Goal: Transaction & Acquisition: Purchase product/service

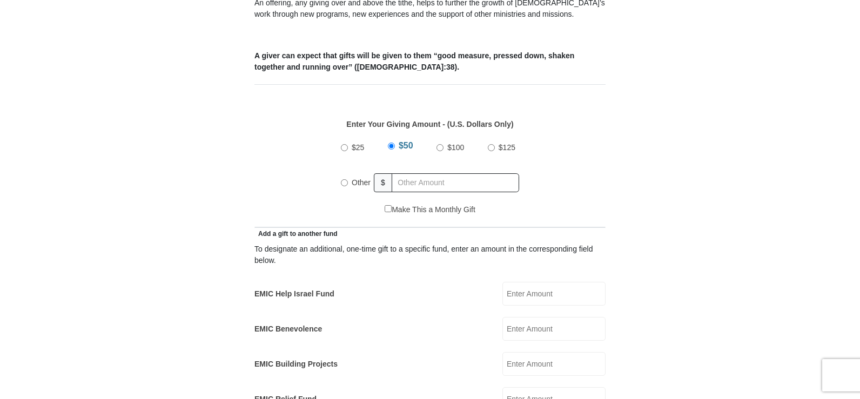
scroll to position [456, 0]
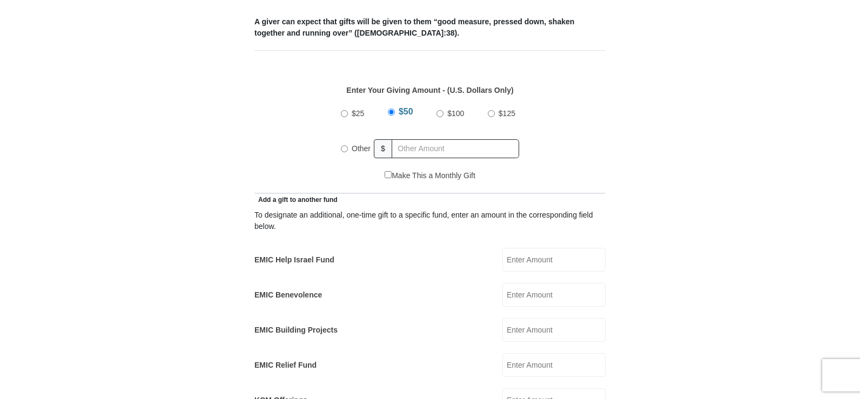
click at [345, 145] on input "Other" at bounding box center [344, 148] width 7 height 7
radio input "true"
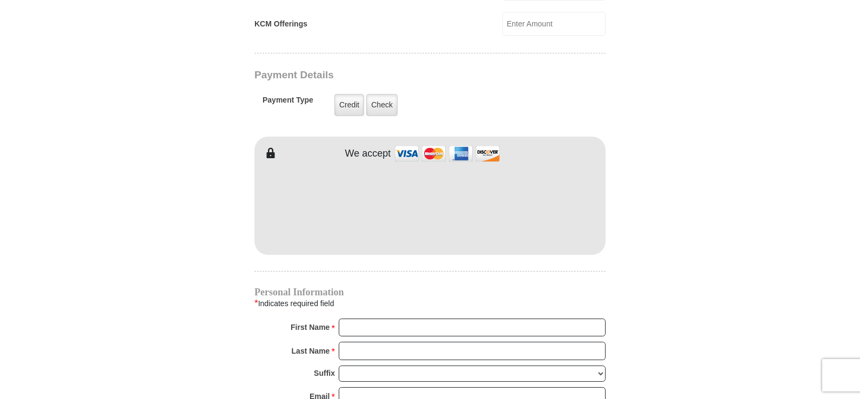
scroll to position [864, 0]
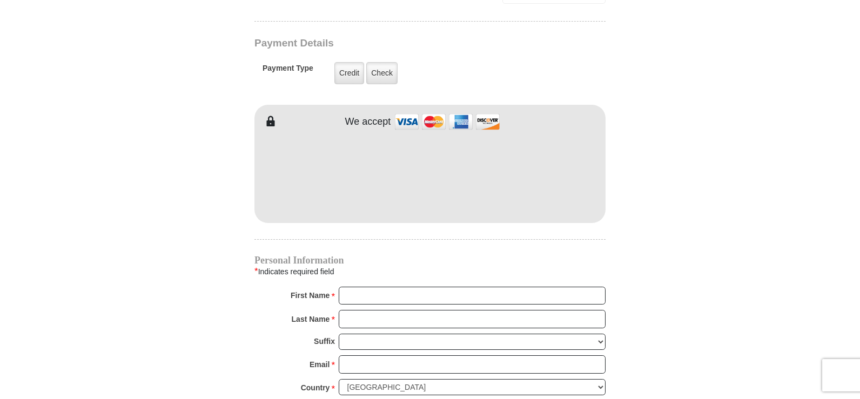
type input "3.33"
click at [352, 287] on input "First Name *" at bounding box center [472, 296] width 267 height 18
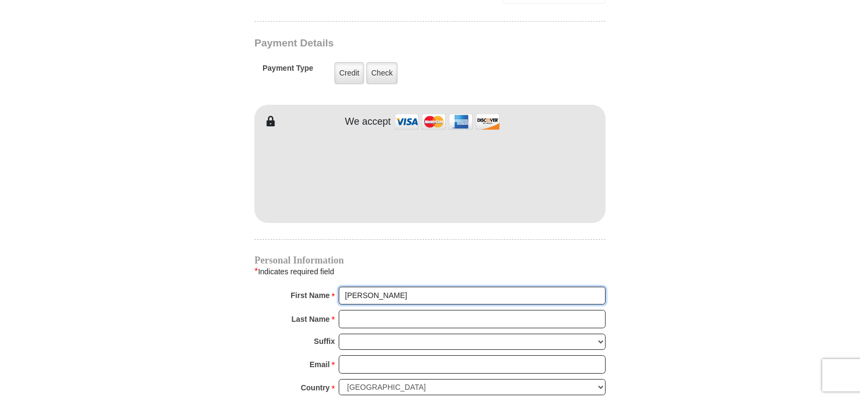
type input "[PERSON_NAME]"
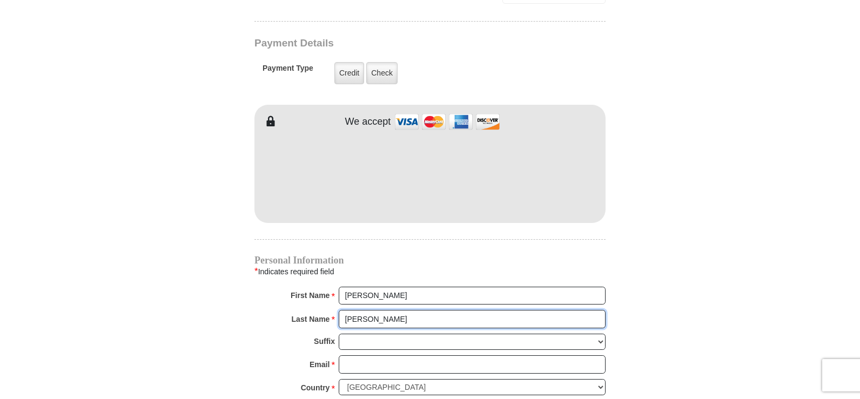
type input "[PERSON_NAME]"
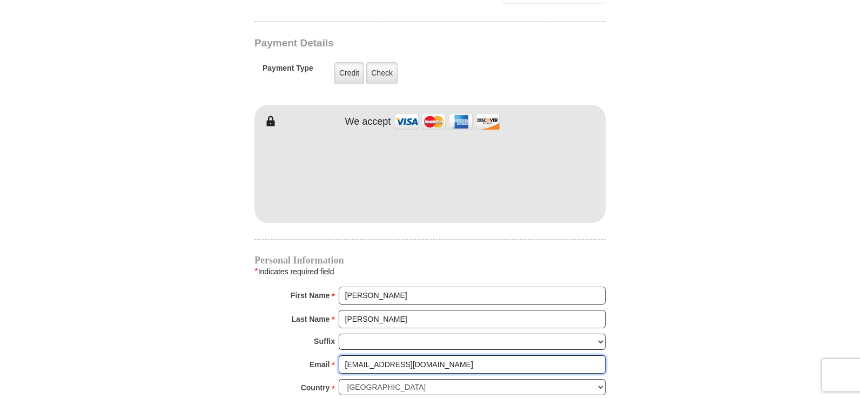
type input "[EMAIL_ADDRESS][DOMAIN_NAME]"
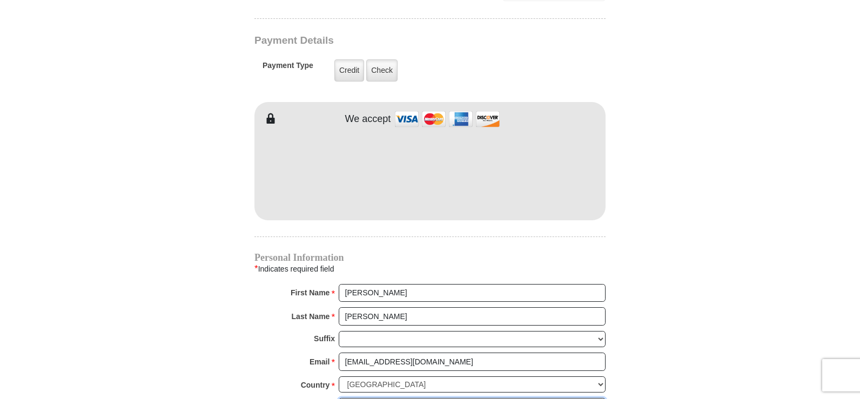
type input "[STREET_ADDRESS][PERSON_NAME]"
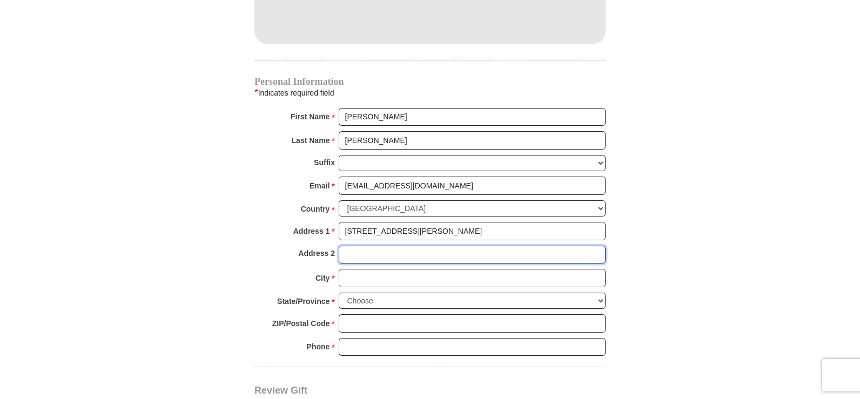
scroll to position [1085, 0]
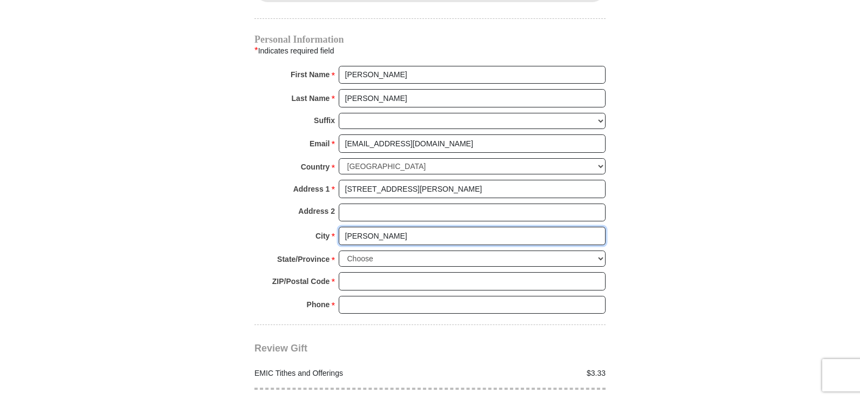
type input "[PERSON_NAME]"
select select "TN"
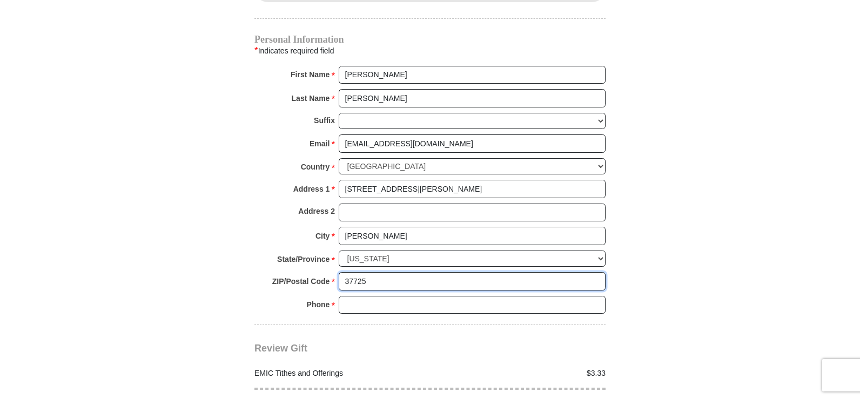
type input "37725"
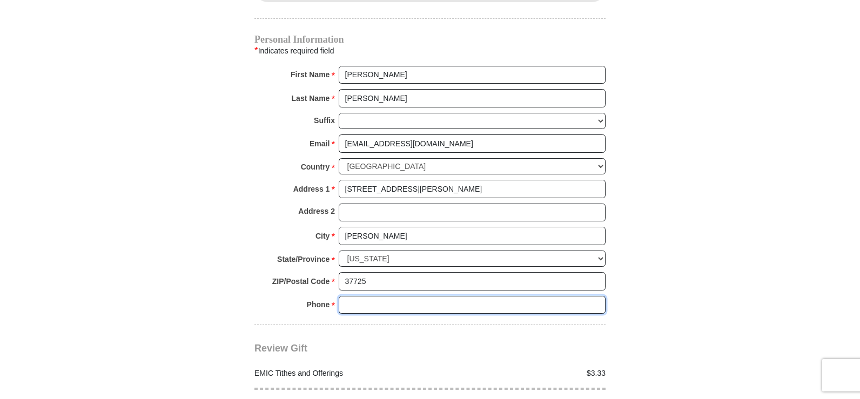
click at [349, 296] on input "Phone * *" at bounding box center [472, 305] width 267 height 18
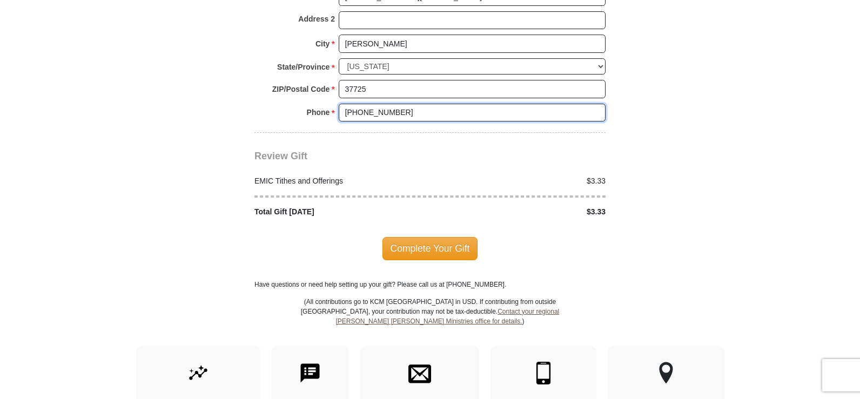
scroll to position [1325, 0]
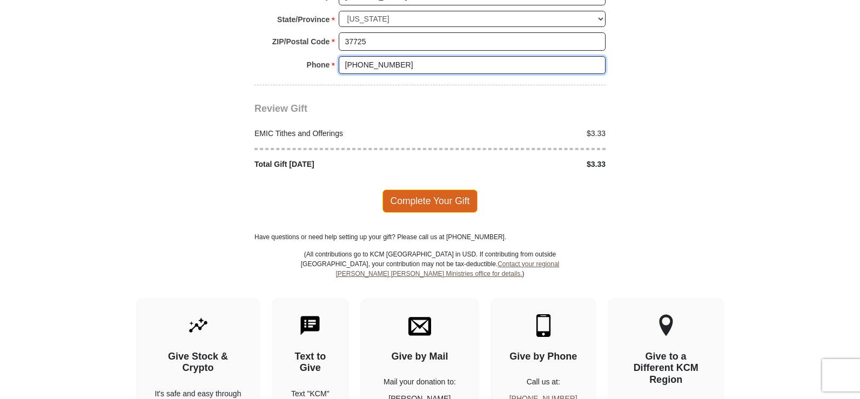
type input "[PHONE_NUMBER]"
click at [459, 190] on span "Complete Your Gift" at bounding box center [430, 201] width 96 height 23
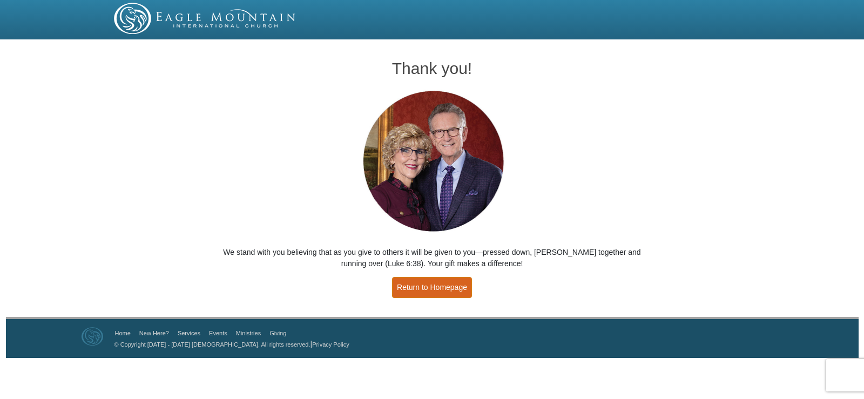
click at [446, 286] on link "Return to Homepage" at bounding box center [432, 287] width 80 height 21
